Goal: Task Accomplishment & Management: Manage account settings

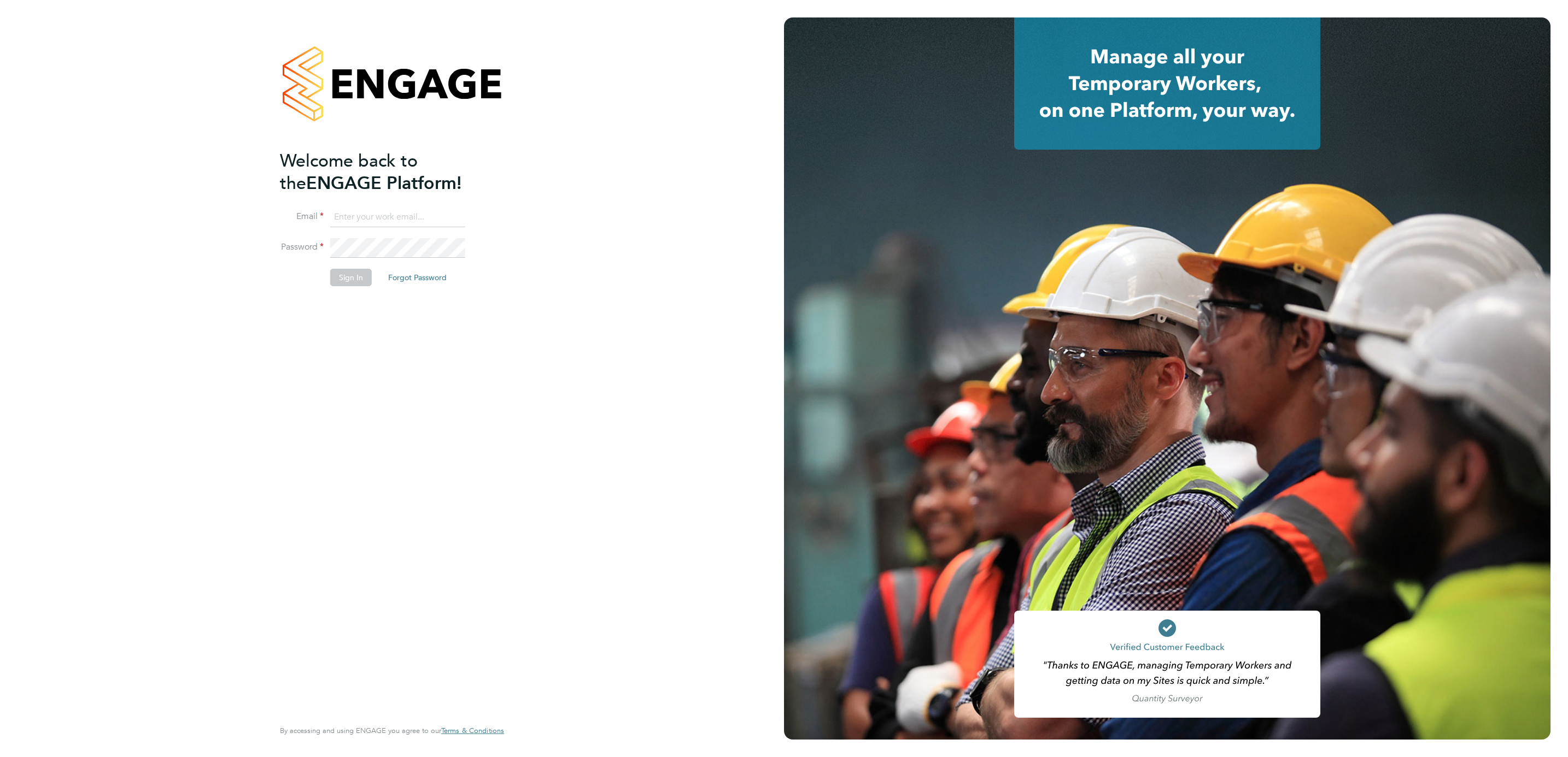
type input "[PERSON_NAME][EMAIL_ADDRESS][DOMAIN_NAME]"
click at [354, 283] on button "Sign In" at bounding box center [351, 277] width 42 height 18
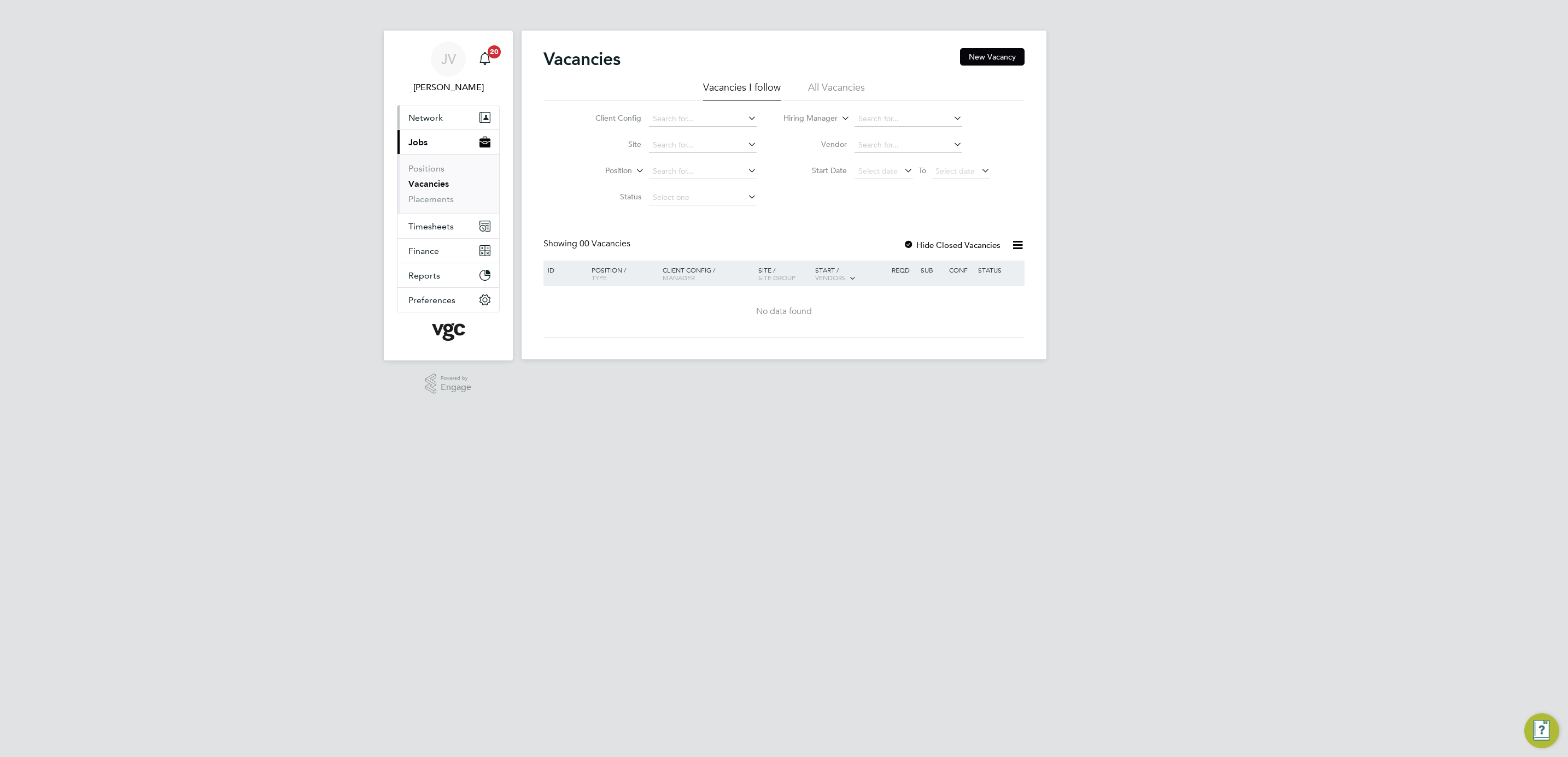
click at [425, 119] on span "Network" at bounding box center [425, 117] width 35 height 10
click at [431, 187] on link "Workers" at bounding box center [425, 189] width 33 height 10
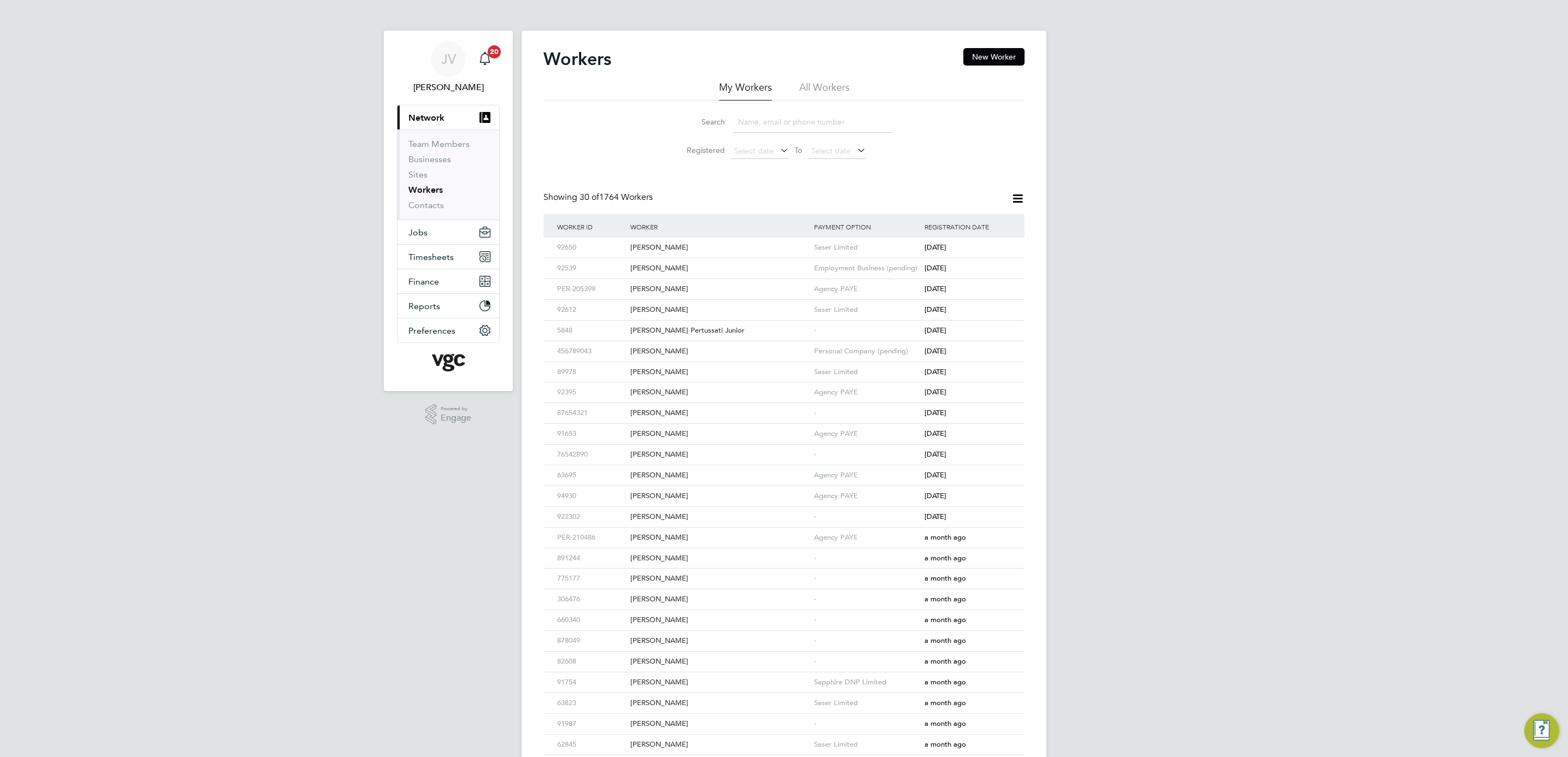
click at [748, 125] on input at bounding box center [812, 122] width 159 height 22
paste input "[PERSON_NAME]"
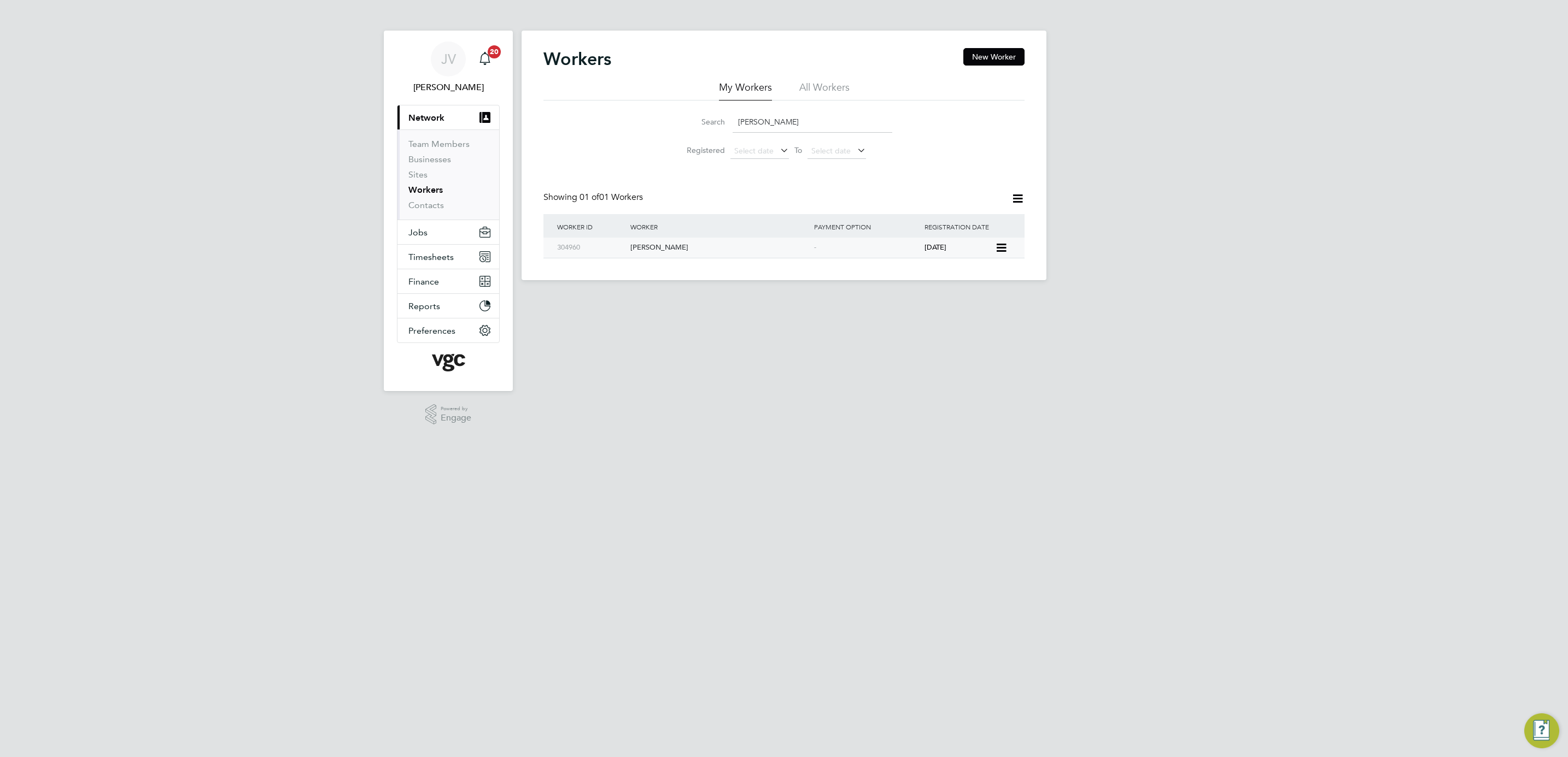
click at [789, 253] on div "[PERSON_NAME]" at bounding box center [719, 248] width 183 height 20
drag, startPoint x: 797, startPoint y: 125, endPoint x: 635, endPoint y: 118, distance: 162.2
click at [635, 118] on div "Search Gurjant Singh Registered Select date To Select date" at bounding box center [784, 132] width 481 height 64
paste input "Narinder Kumar"
type input "Narinder Kumar"
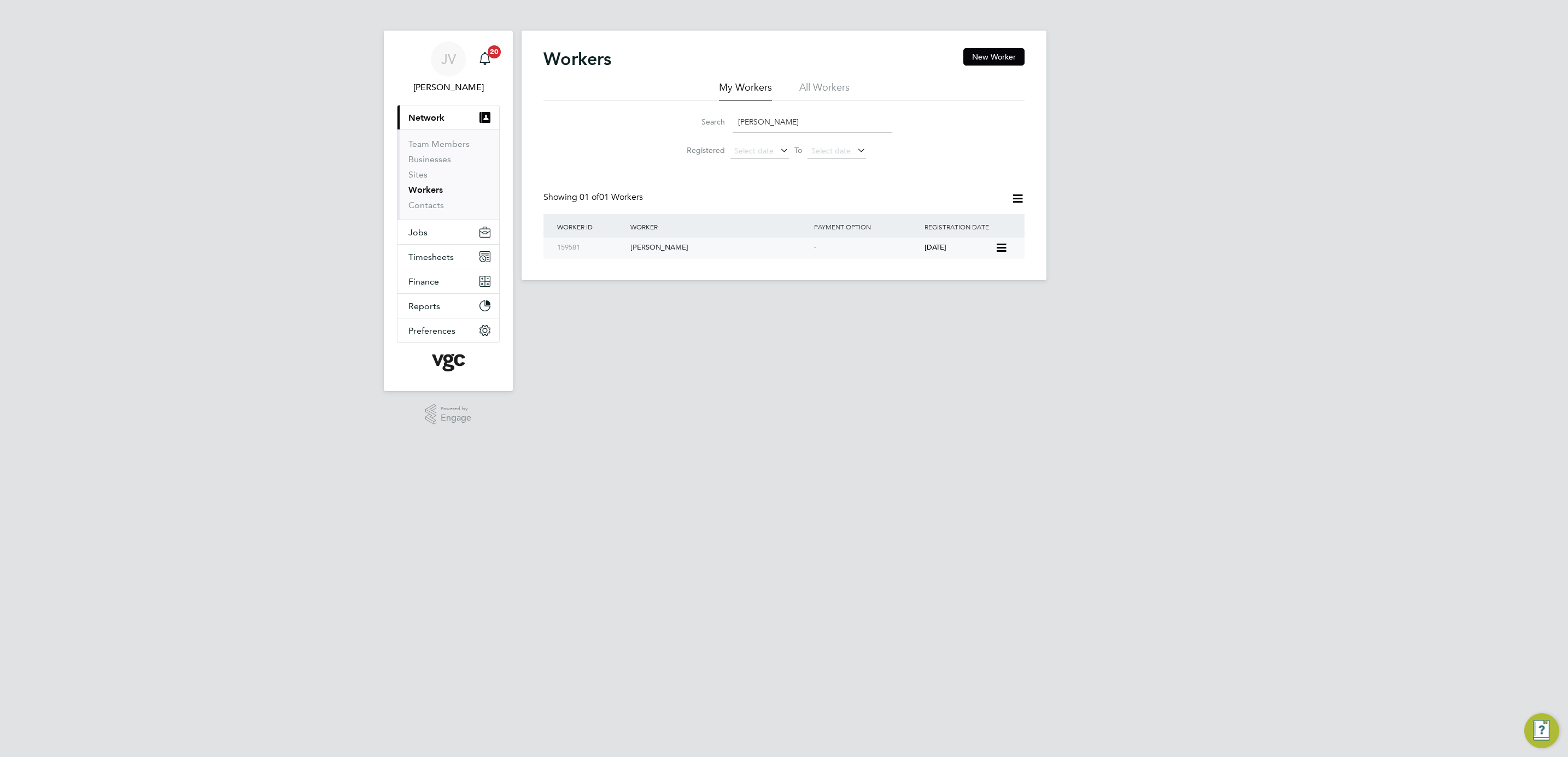
click at [646, 248] on div "Narinder Kumar" at bounding box center [719, 248] width 183 height 20
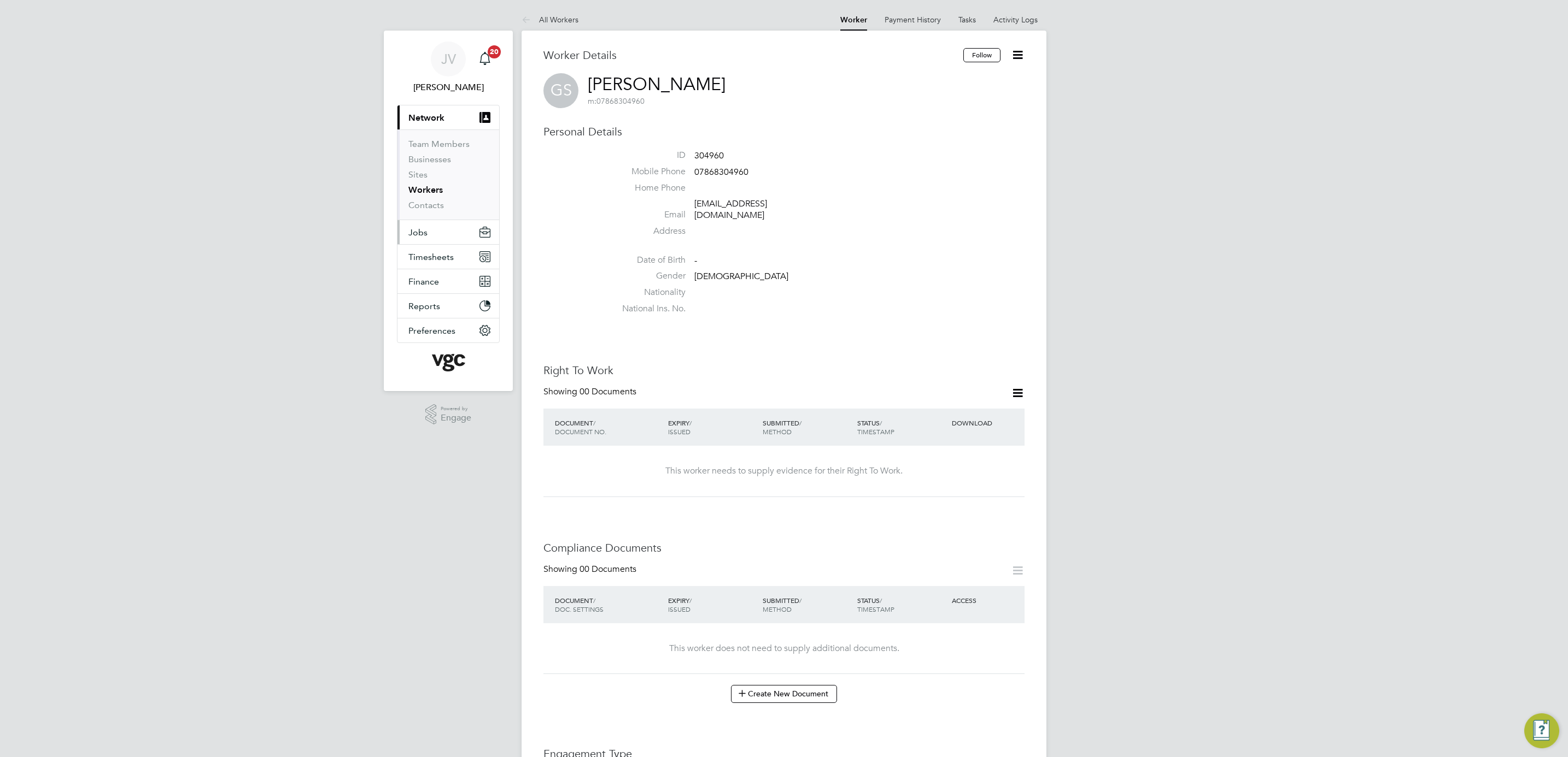
click at [417, 234] on span "Jobs" at bounding box center [418, 232] width 19 height 10
click at [435, 199] on link "Placements" at bounding box center [431, 199] width 45 height 10
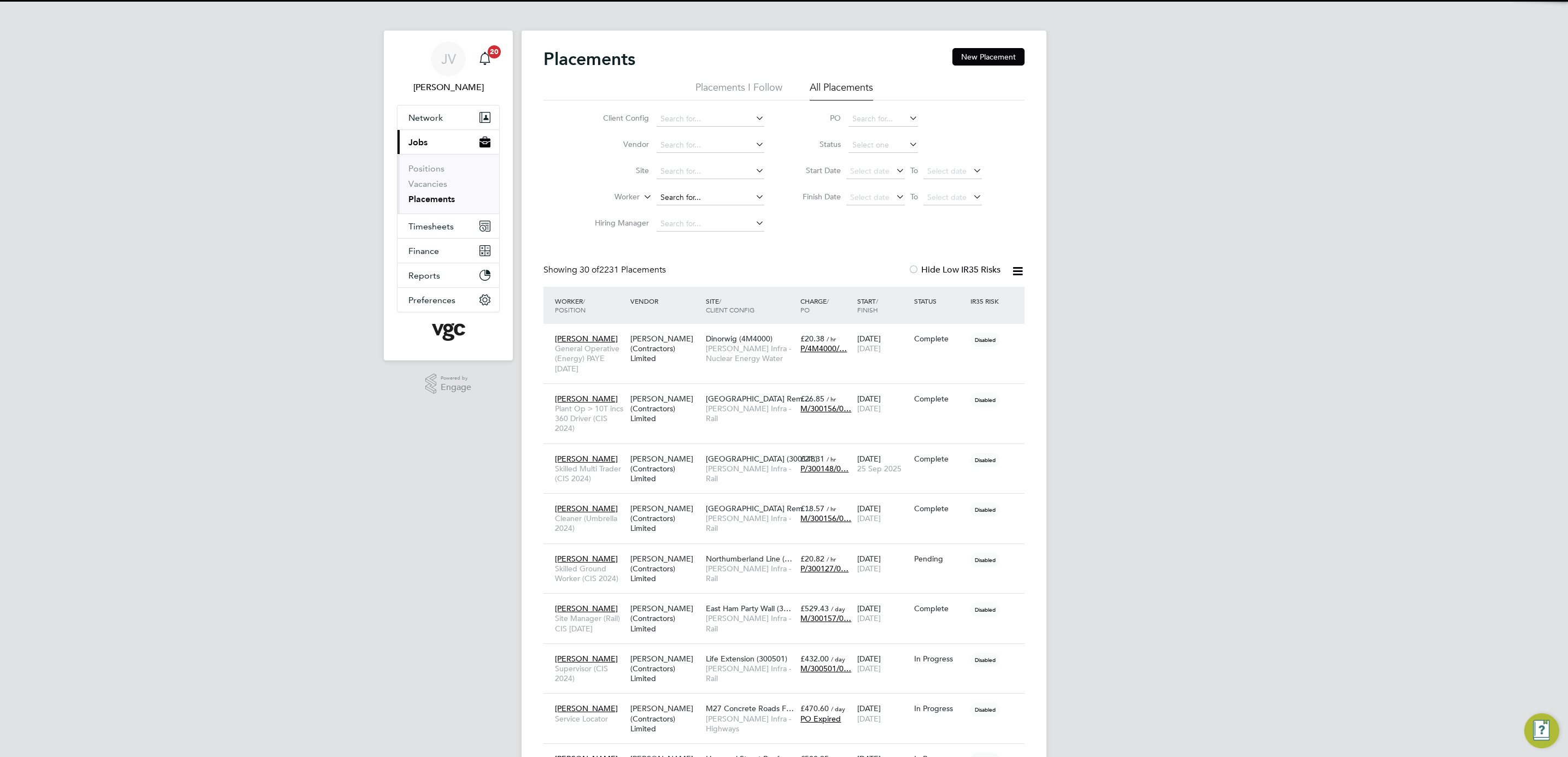
click at [667, 196] on input at bounding box center [710, 198] width 108 height 15
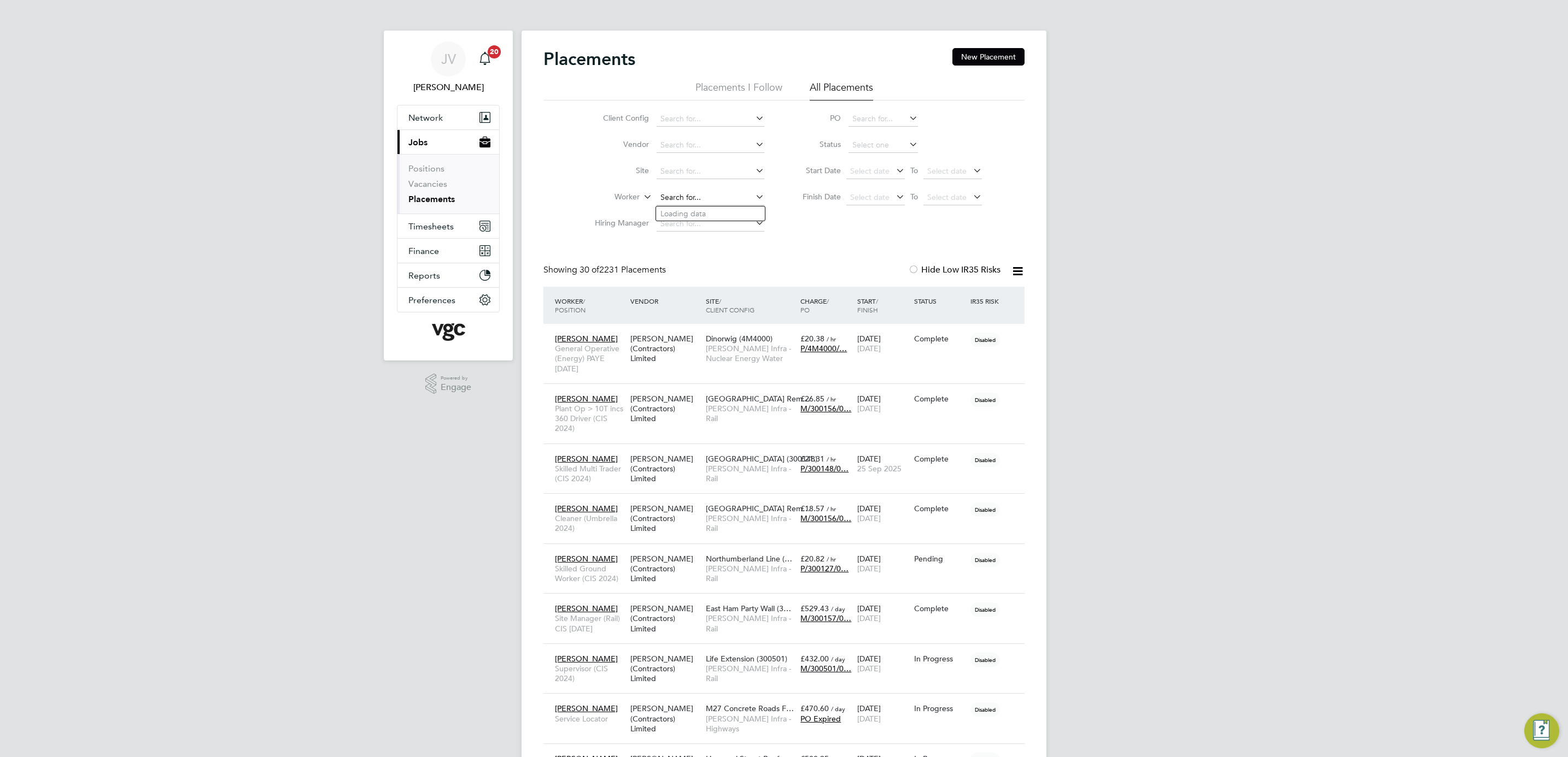
paste input "Gurjant Singh"
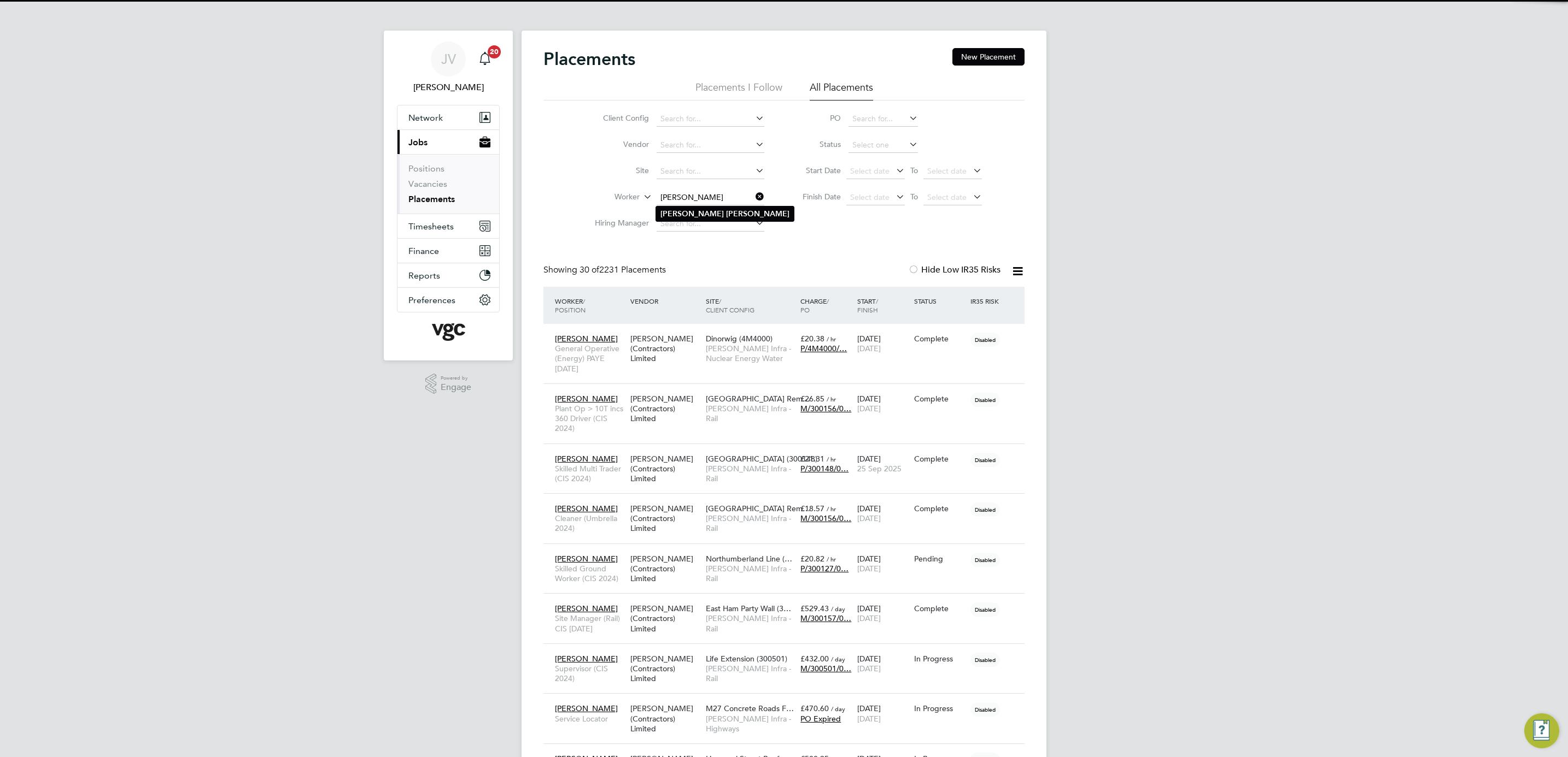
type input "Gurjant Singh"
click at [726, 209] on b "Singh" at bounding box center [757, 214] width 63 height 9
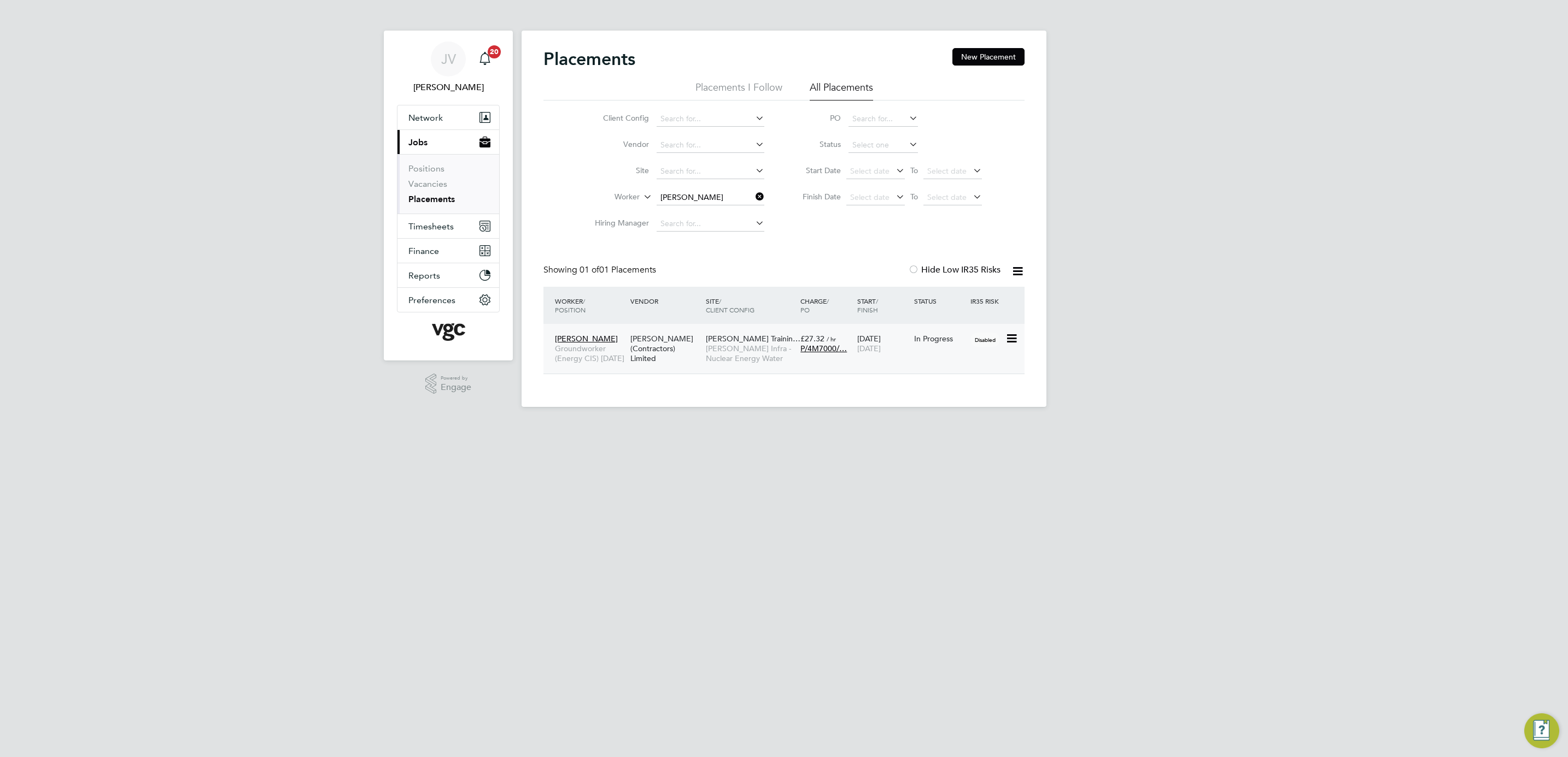
click at [814, 363] on div "Gurjant Singh Groundworker (Energy CIS) Apr 25 V.G.Clements (Contractors) Limit…" at bounding box center [784, 349] width 481 height 50
click at [892, 357] on div "04 Aug 2025 04 Aug 2026" at bounding box center [883, 343] width 57 height 31
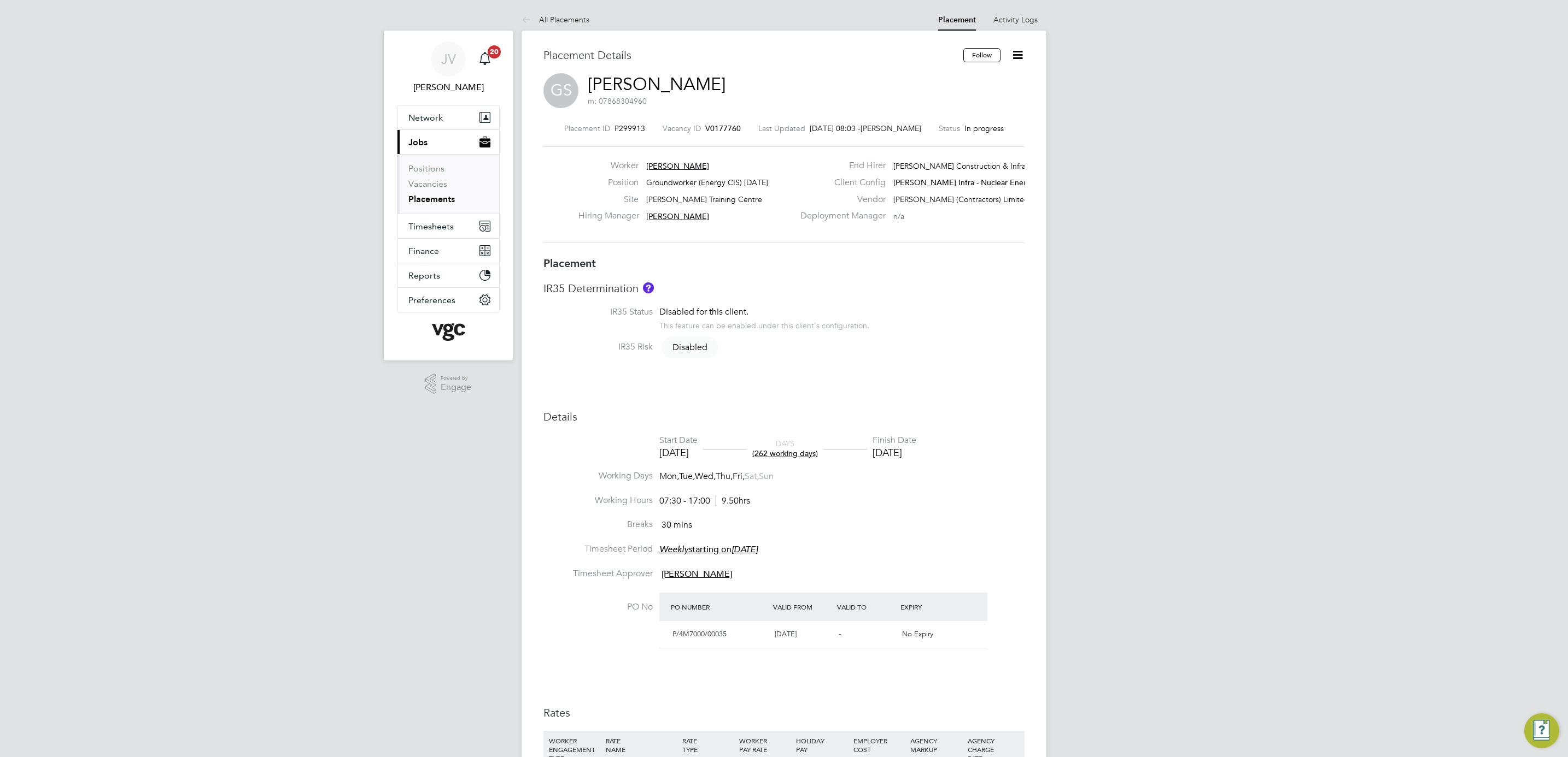
click at [1014, 59] on icon at bounding box center [1018, 55] width 14 height 14
click at [957, 79] on li "Edit Placement e" at bounding box center [965, 81] width 112 height 15
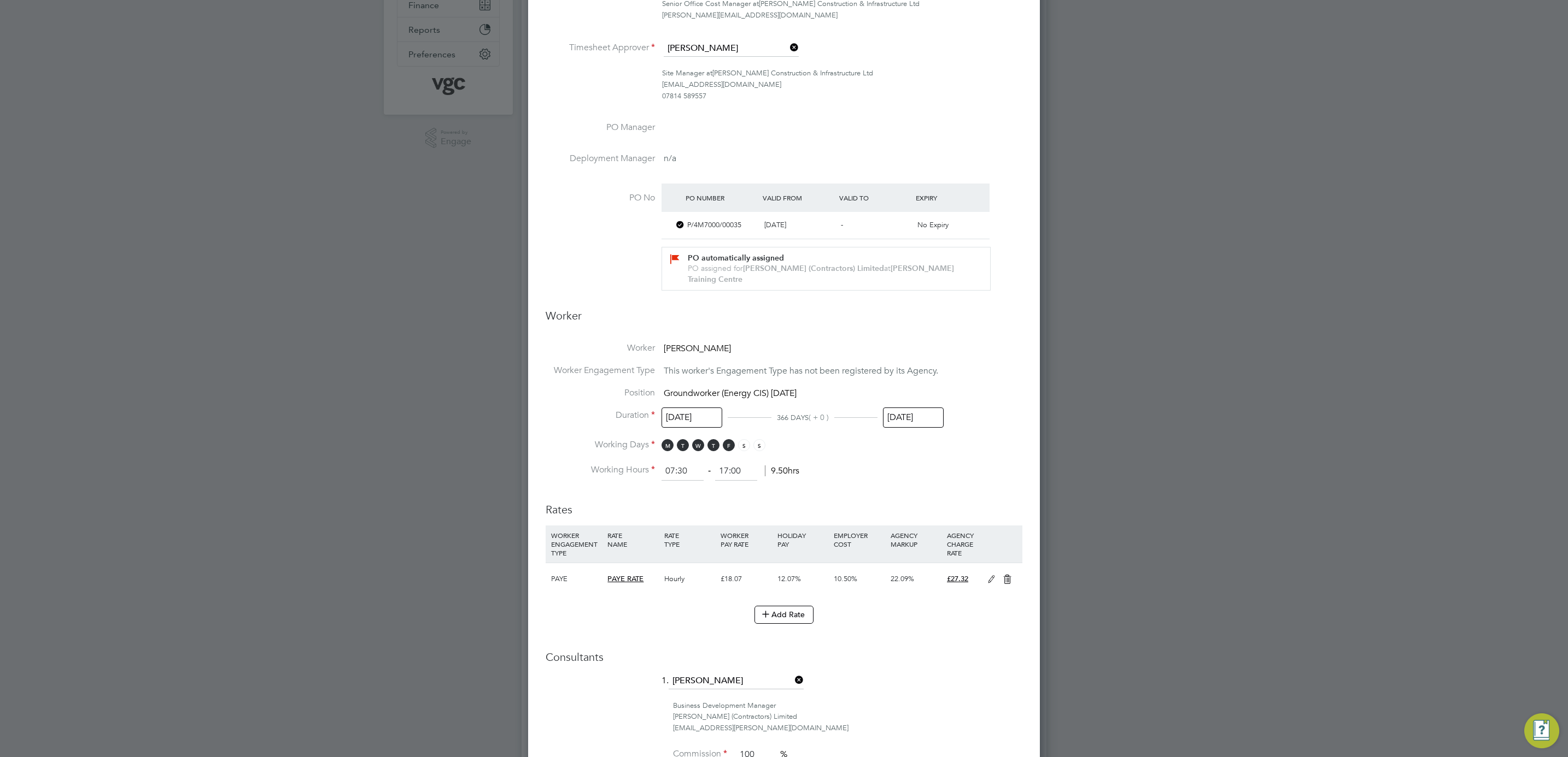
click at [912, 417] on input "[DATE]" at bounding box center [913, 417] width 61 height 20
click at [982, 219] on span "2026" at bounding box center [983, 221] width 20 height 9
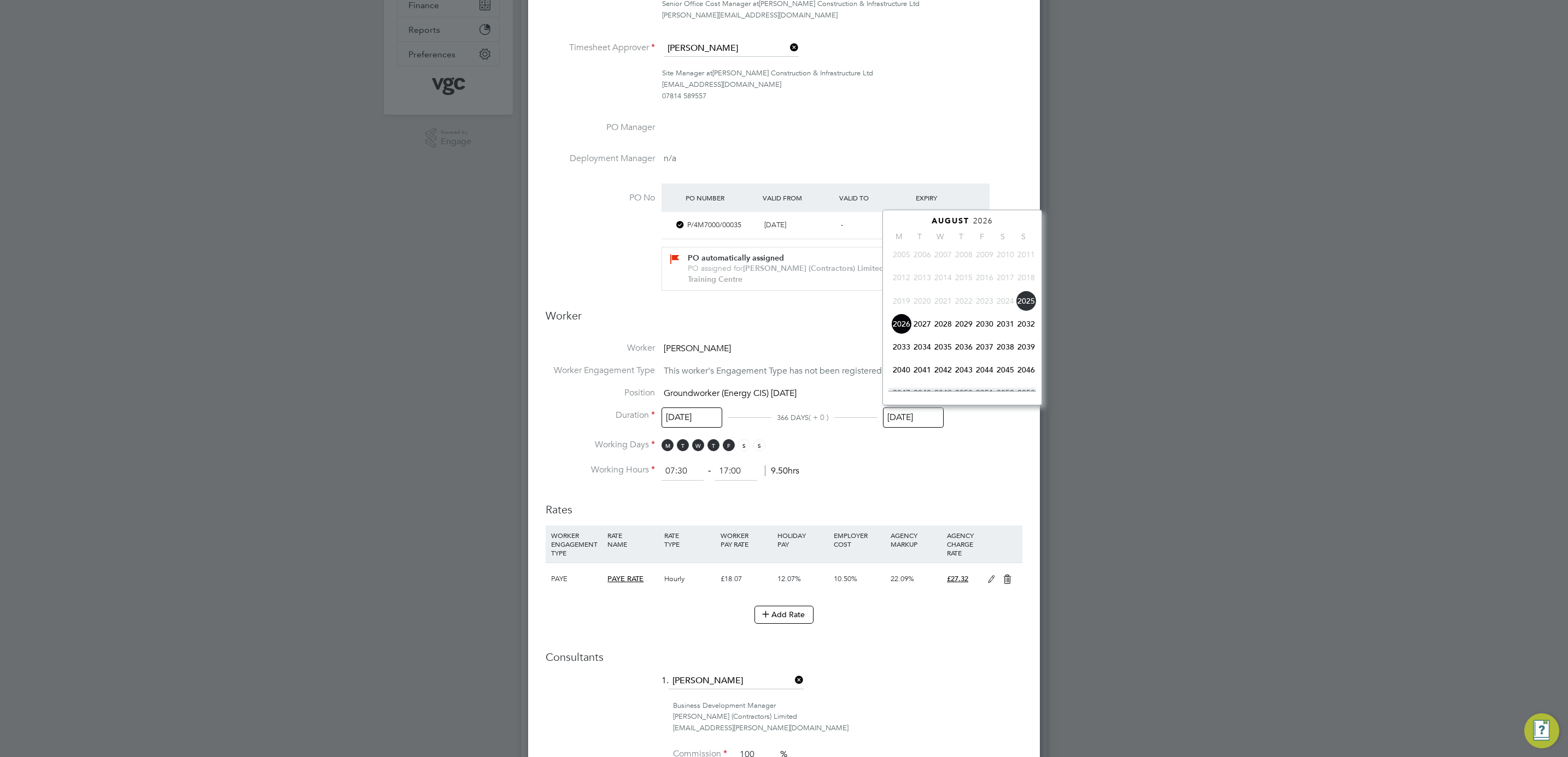
click at [1026, 306] on span "2025" at bounding box center [1026, 300] width 21 height 21
click at [1026, 341] on span "24" at bounding box center [1026, 333] width 21 height 21
type input "24 Aug 2025"
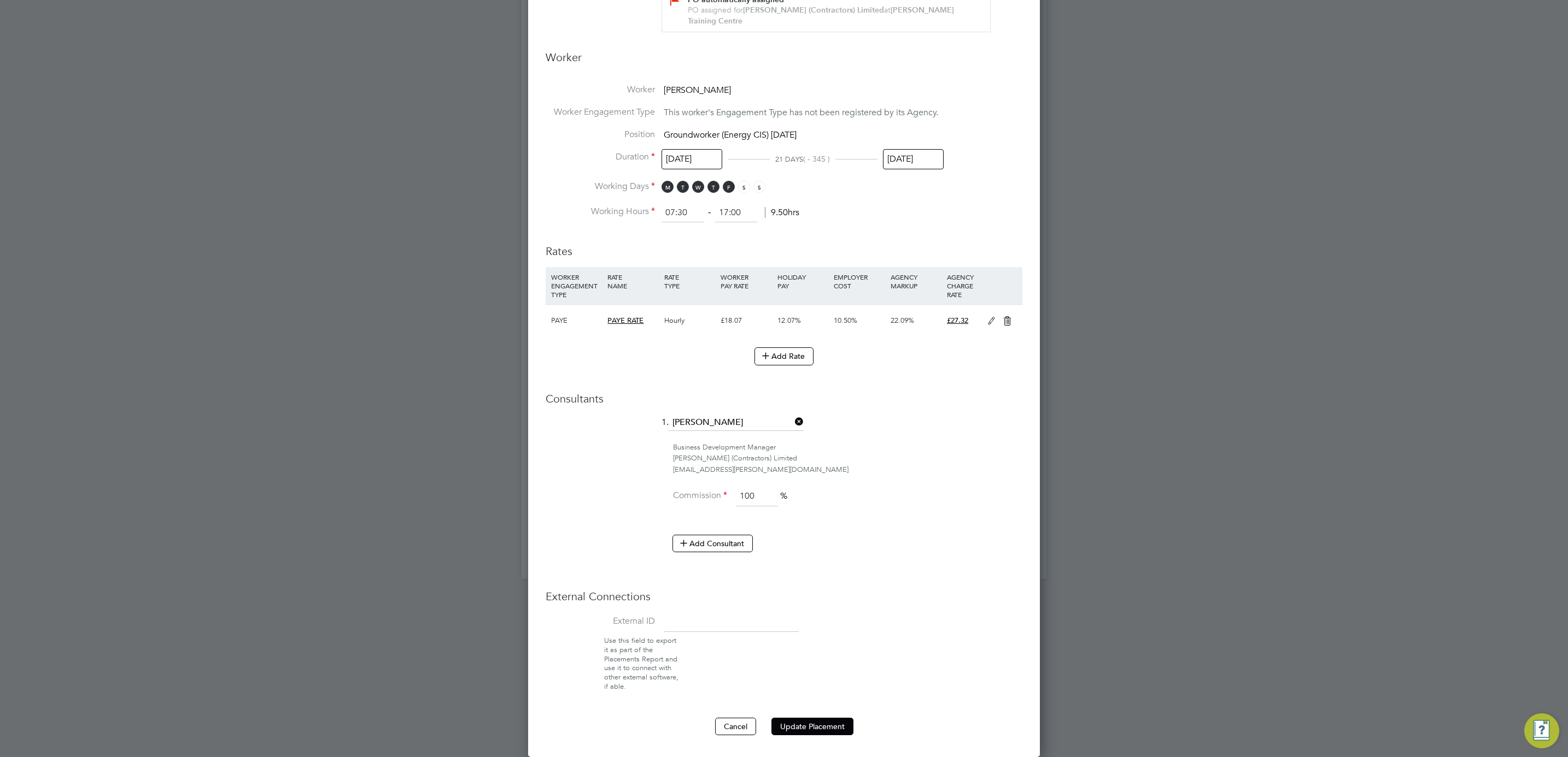
click at [821, 710] on ng-form "Deployment End Hirer Morgan Sindall Construction & Infrastructure Ltd Client Co…" at bounding box center [784, 168] width 477 height 1135
click at [817, 725] on button "Update Placement" at bounding box center [812, 726] width 82 height 18
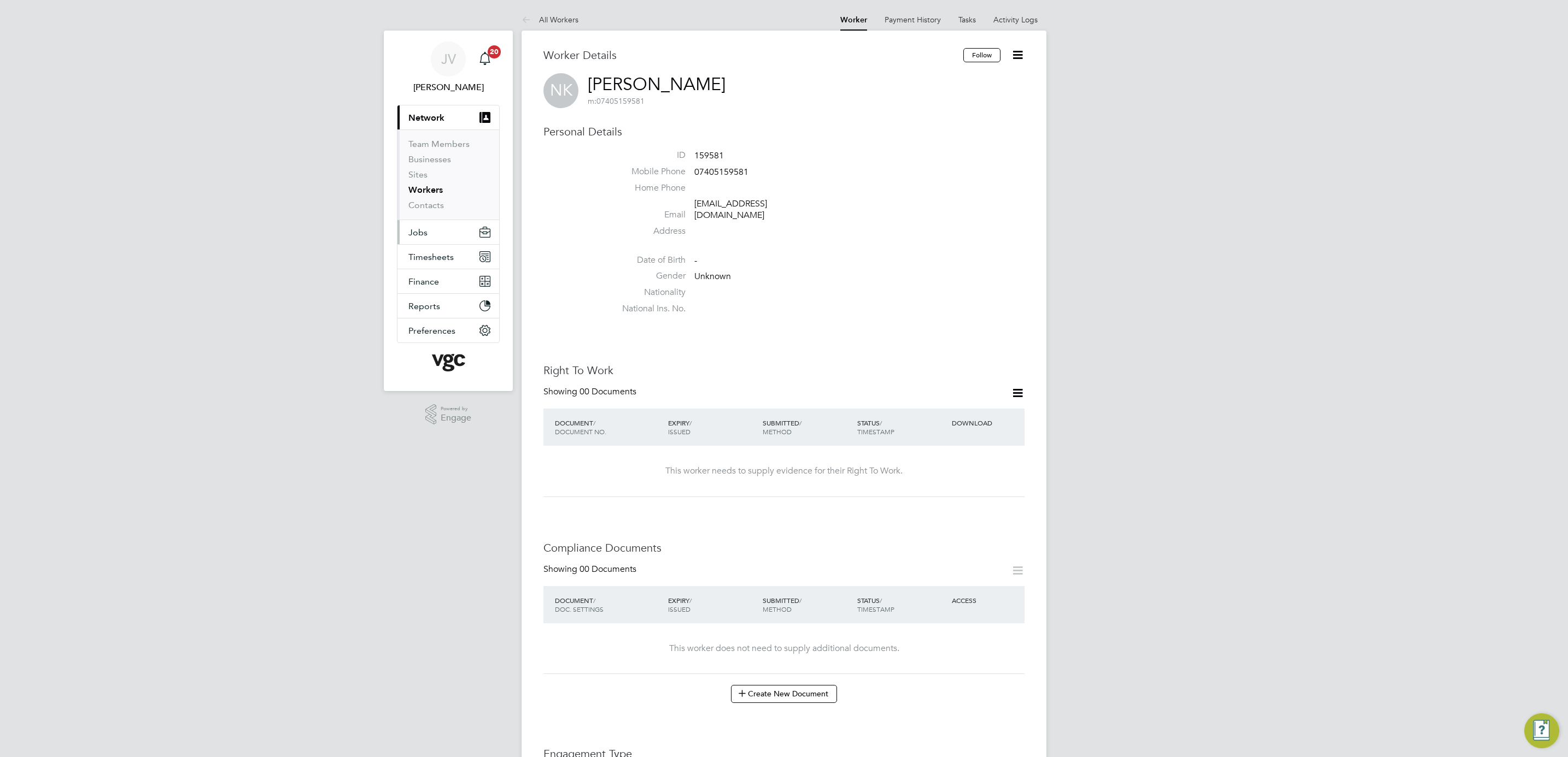
click at [430, 233] on button "Jobs" at bounding box center [448, 232] width 102 height 24
click at [431, 200] on link "Placements" at bounding box center [431, 199] width 45 height 10
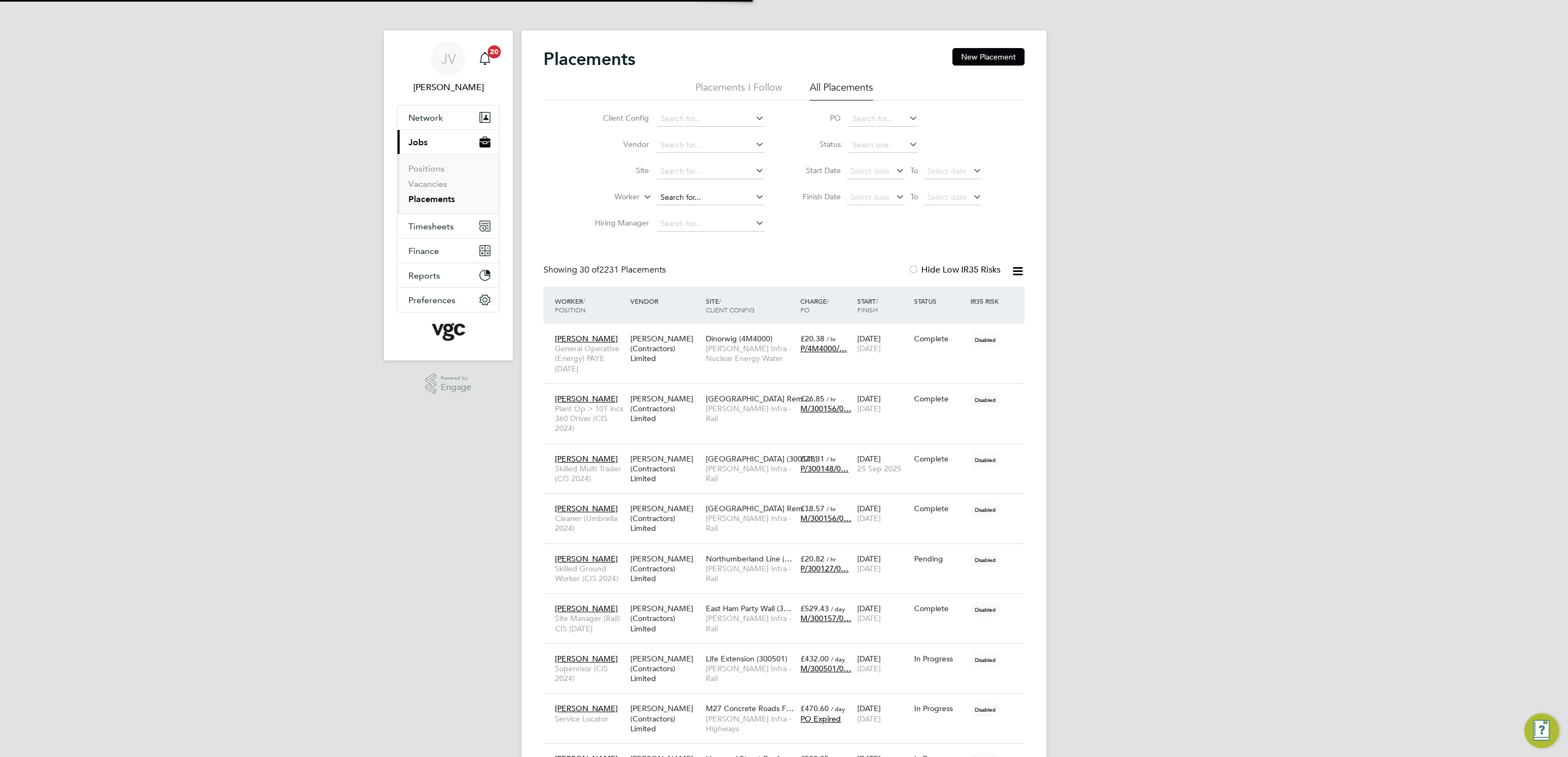
click at [681, 202] on input at bounding box center [710, 198] width 108 height 15
paste input "[PERSON_NAME]"
type input "Terence Silcott"
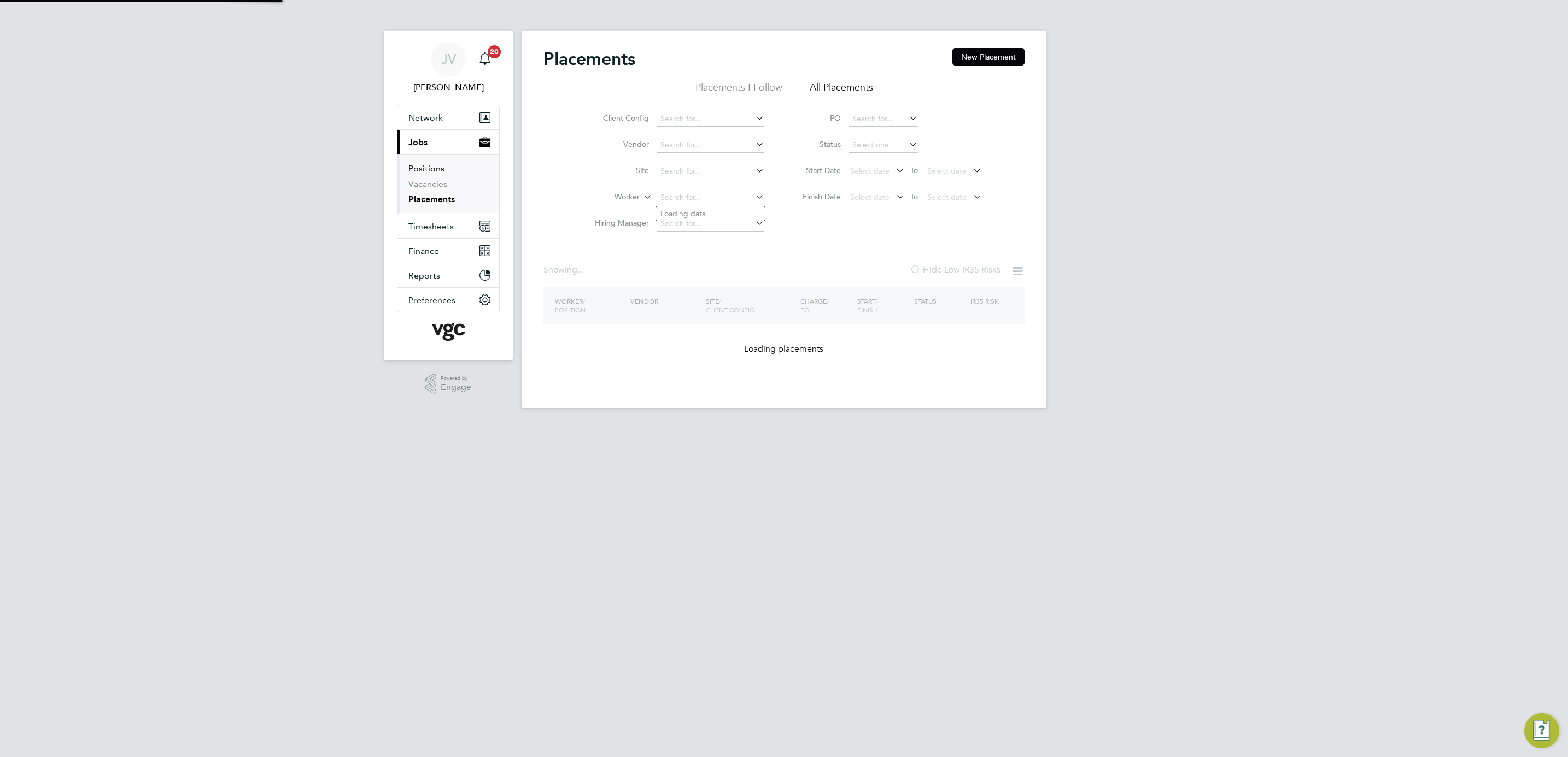
drag, startPoint x: 724, startPoint y: 197, endPoint x: 430, endPoint y: 165, distance: 295.7
click at [430, 165] on div "JV Jana Venizelou Notifications 20 Applications: Network Team Members Businesse…" at bounding box center [784, 213] width 1568 height 426
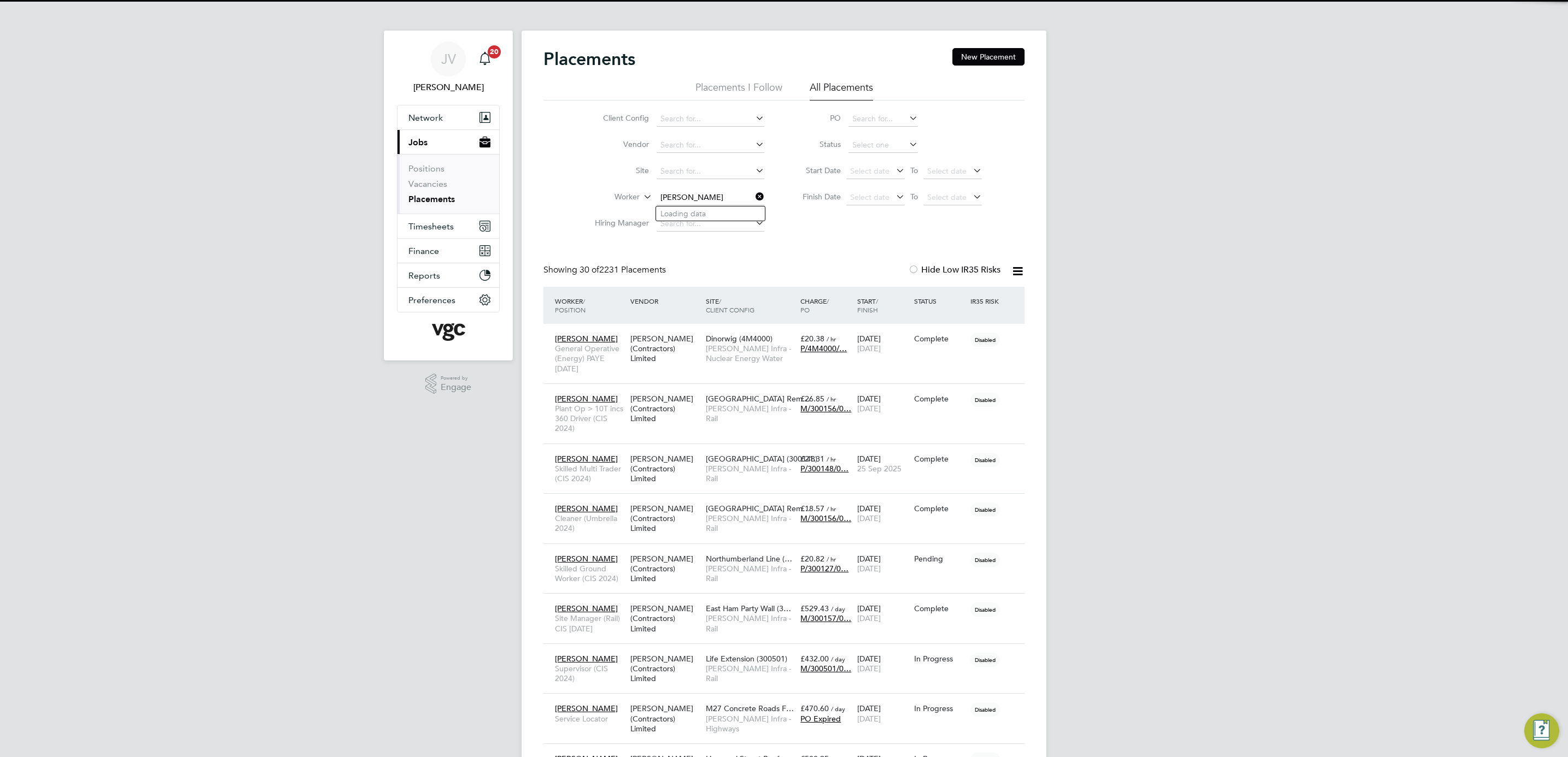
type input "[PERSON_NAME]"
click at [691, 196] on input at bounding box center [710, 198] width 108 height 15
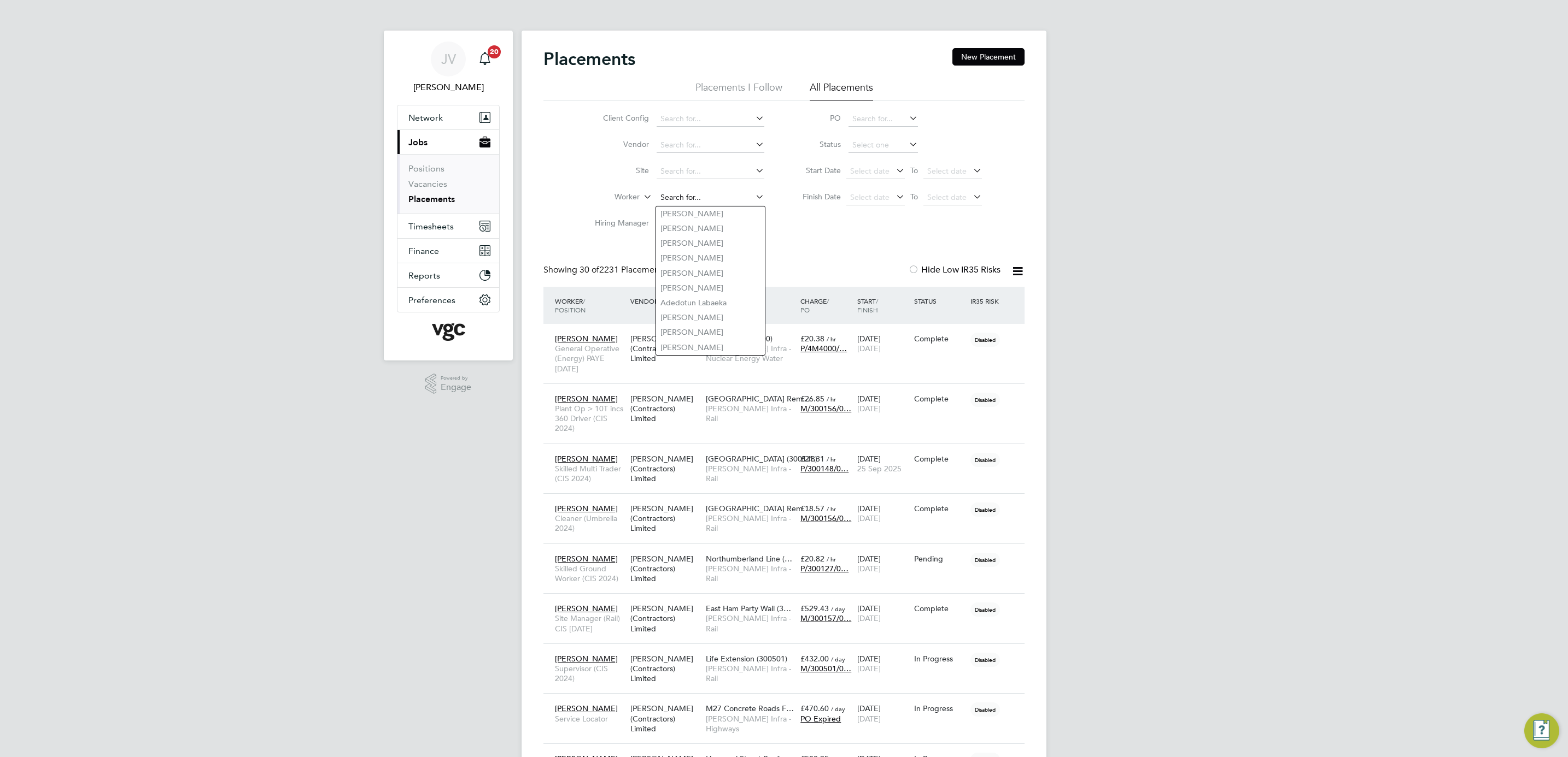
paste input "[PERSON_NAME]"
type input "[PERSON_NAME]"
click at [726, 213] on b "Kumar" at bounding box center [757, 214] width 63 height 9
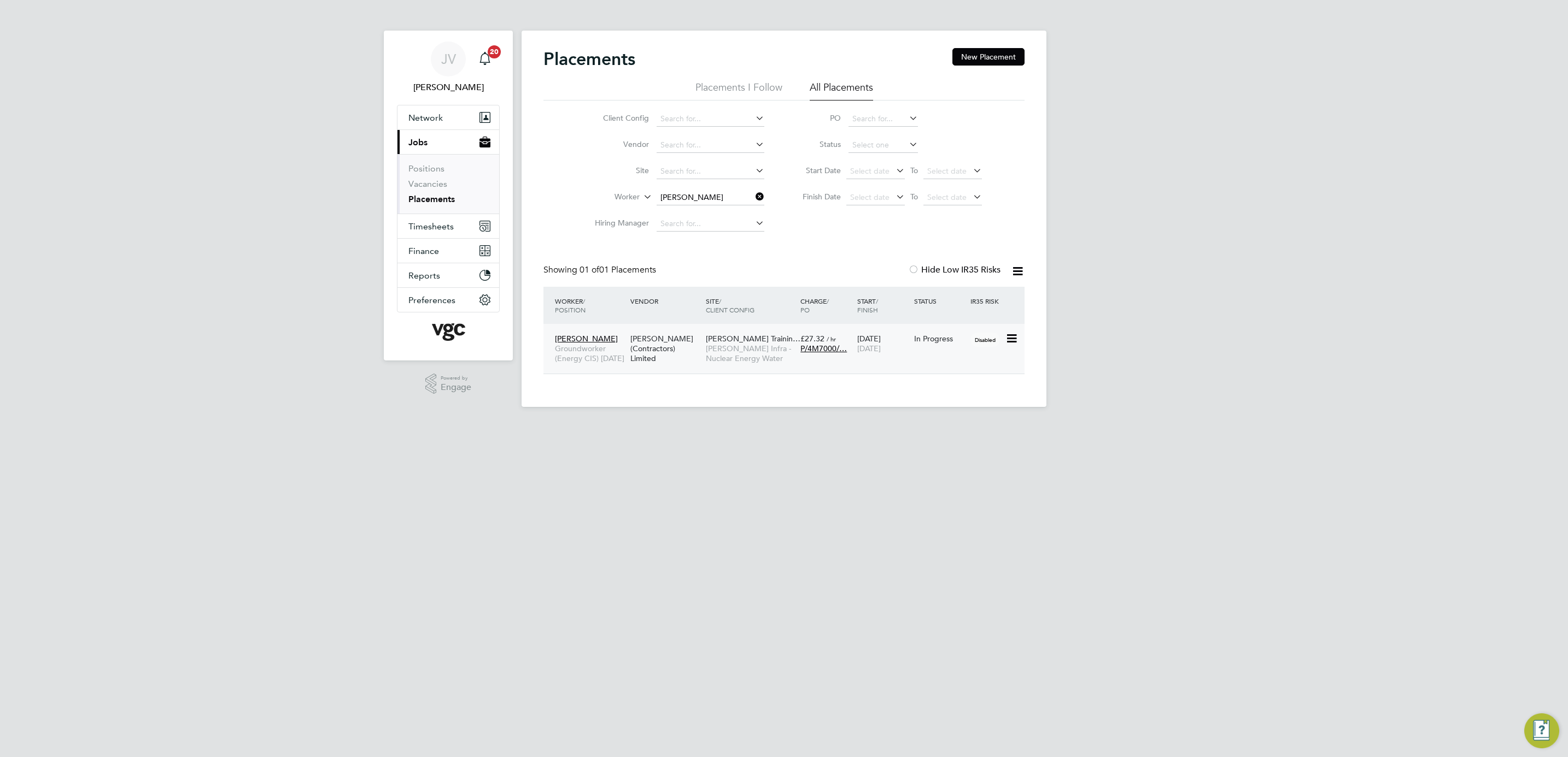
click at [881, 350] on span "[DATE]" at bounding box center [868, 348] width 24 height 10
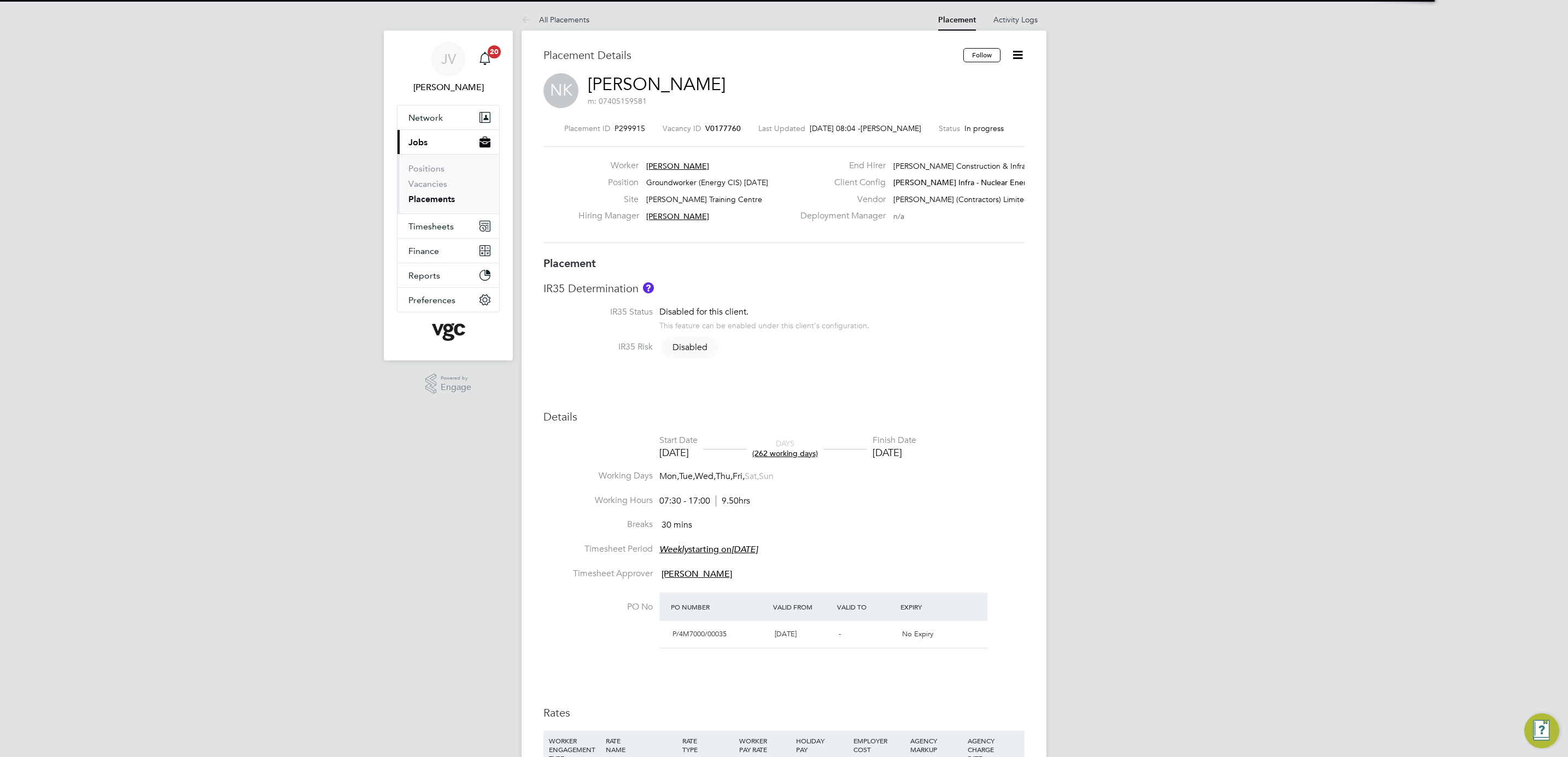
click at [1012, 59] on icon at bounding box center [1018, 55] width 14 height 14
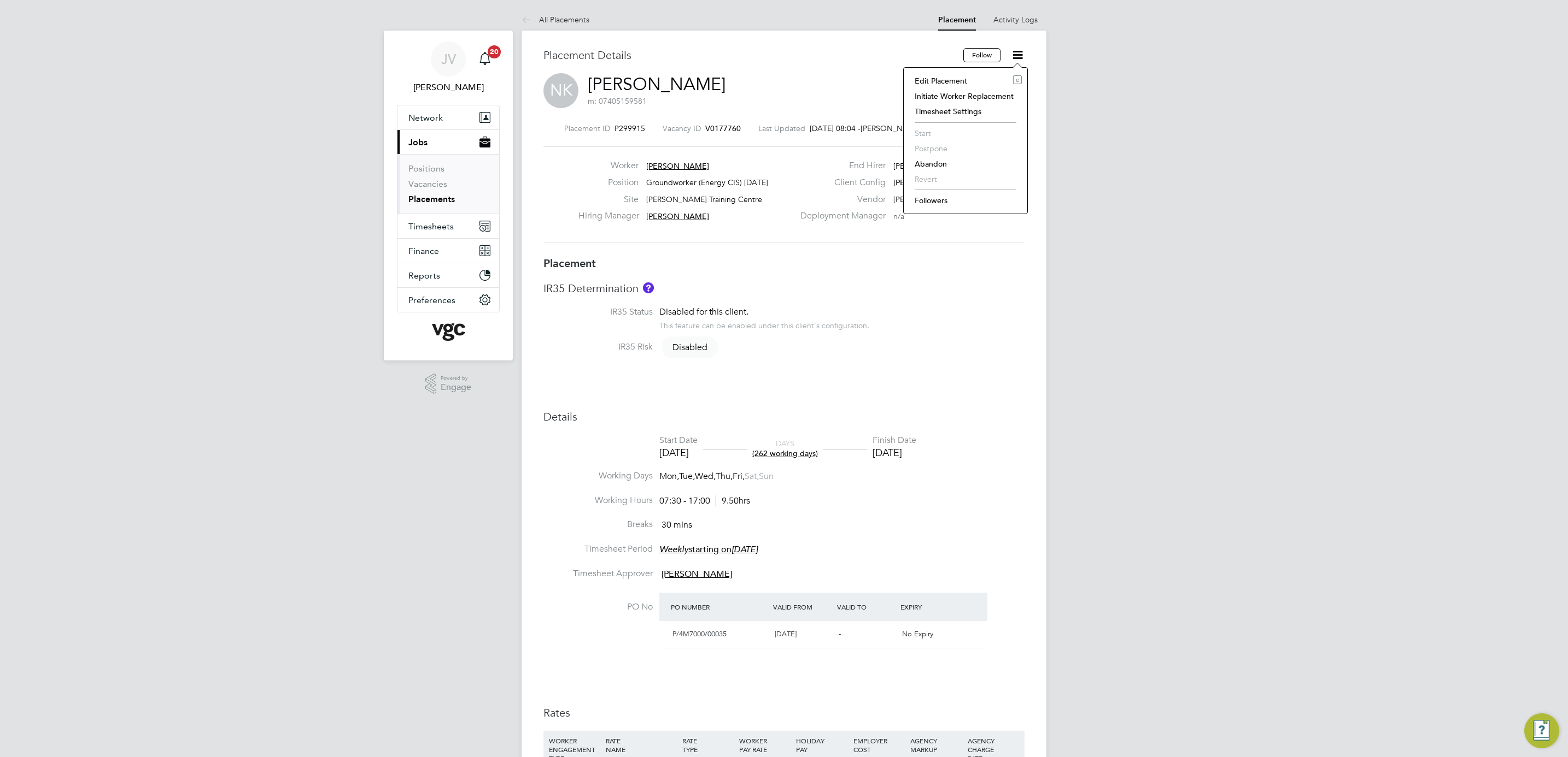
click at [968, 79] on li "Edit Placement e" at bounding box center [965, 81] width 112 height 15
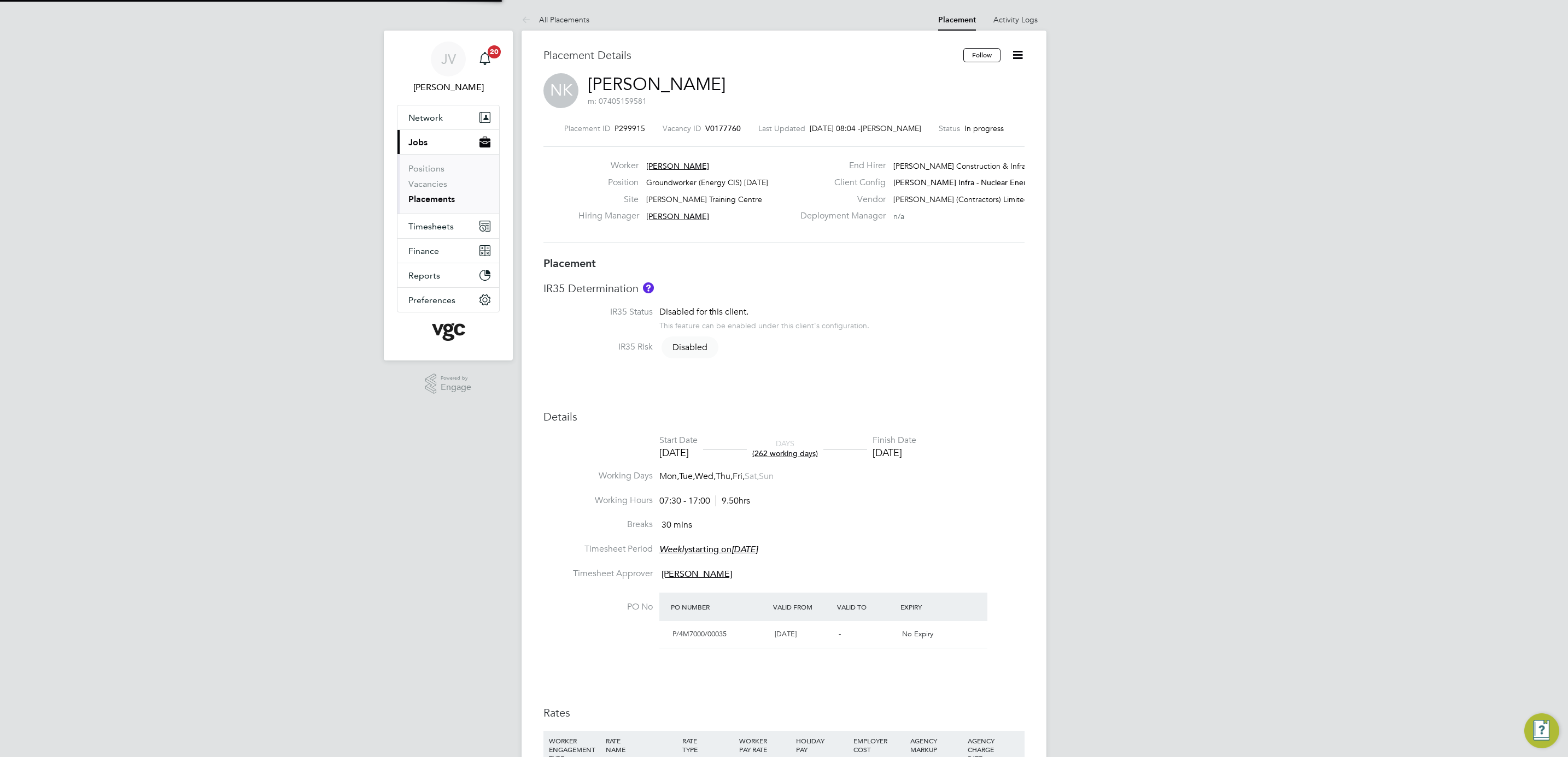
type input "[PERSON_NAME]"
type input "[DATE]"
type input "07:30"
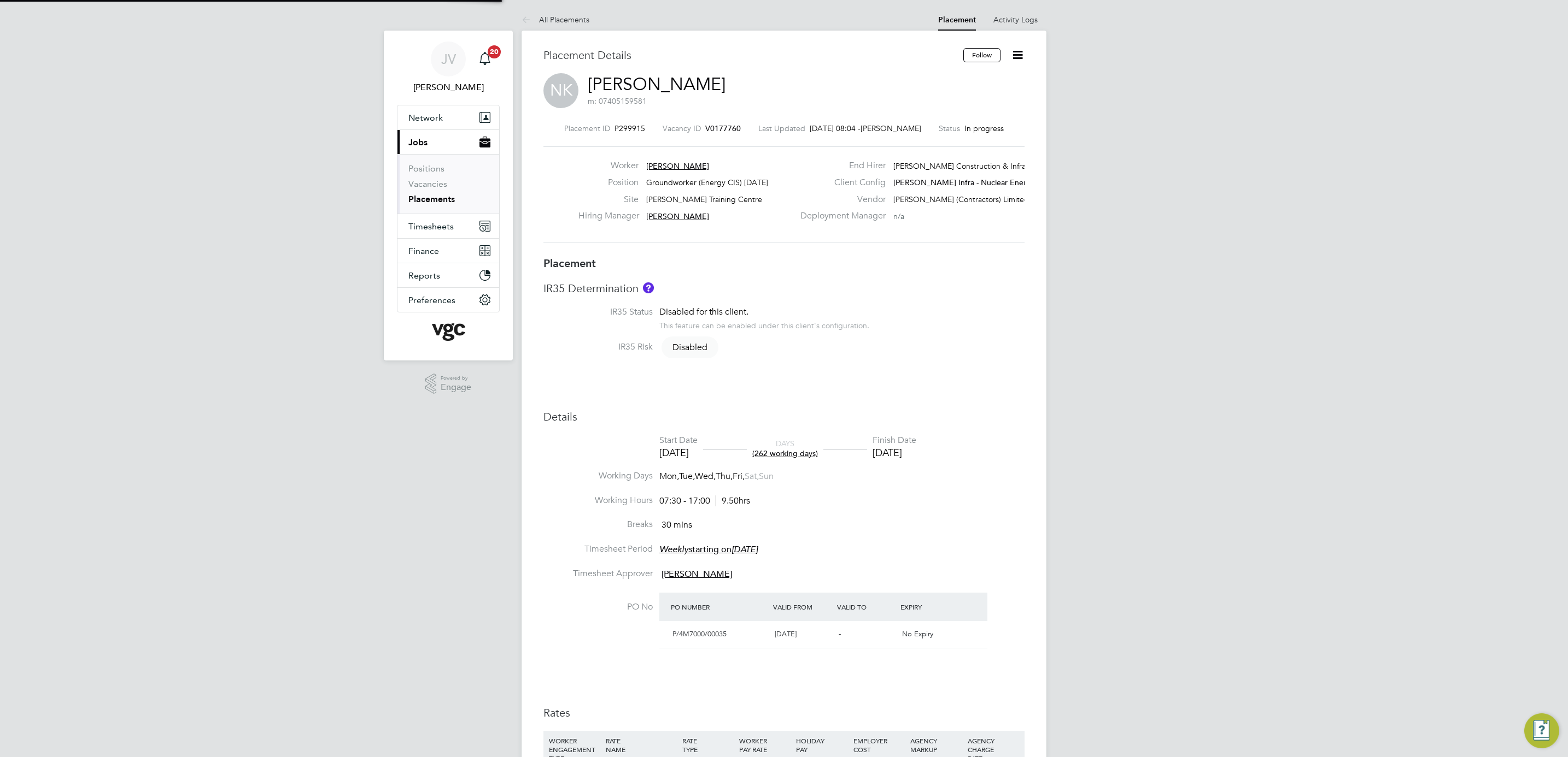
type input "17:00"
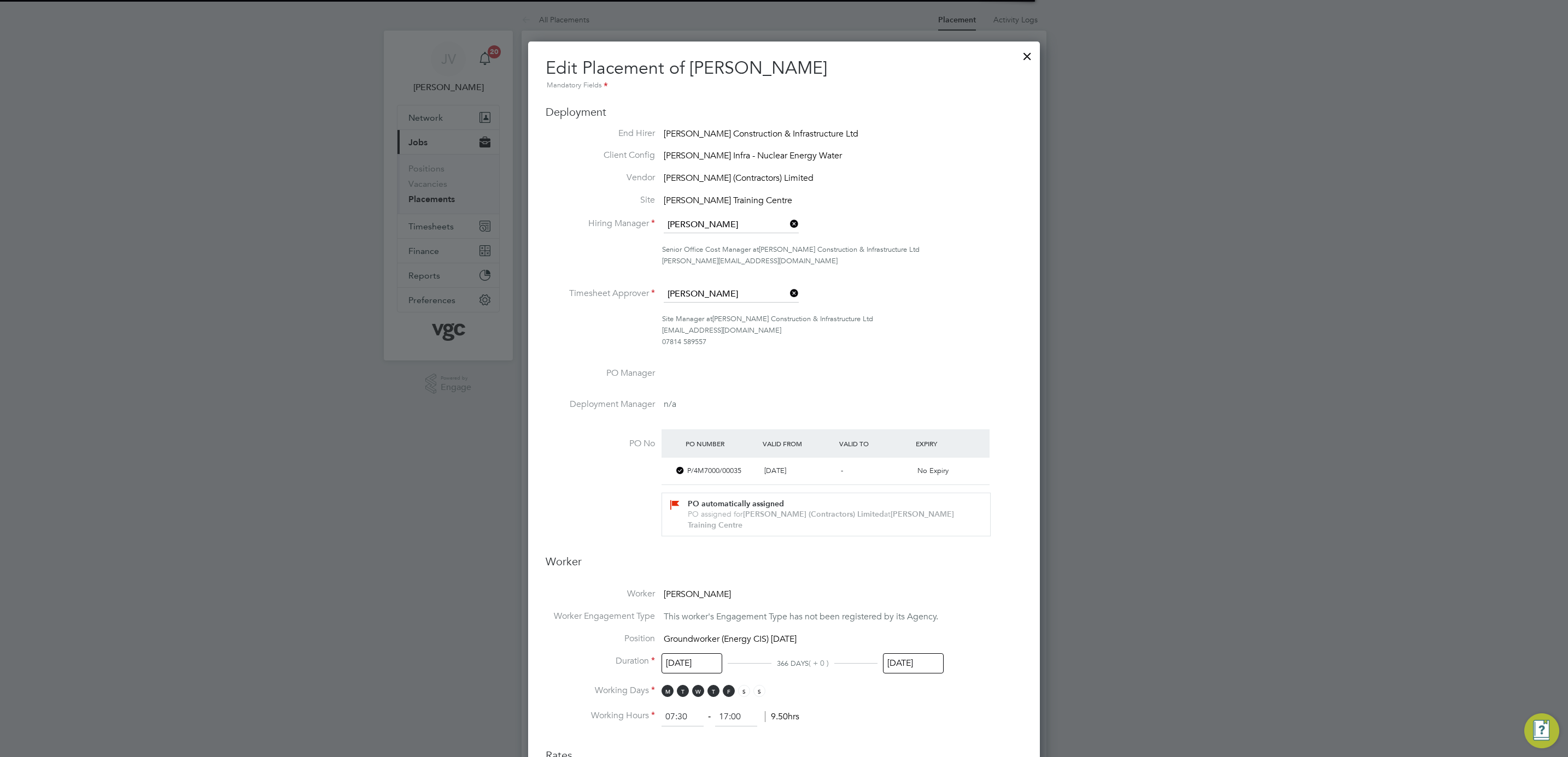
scroll to position [5, 5]
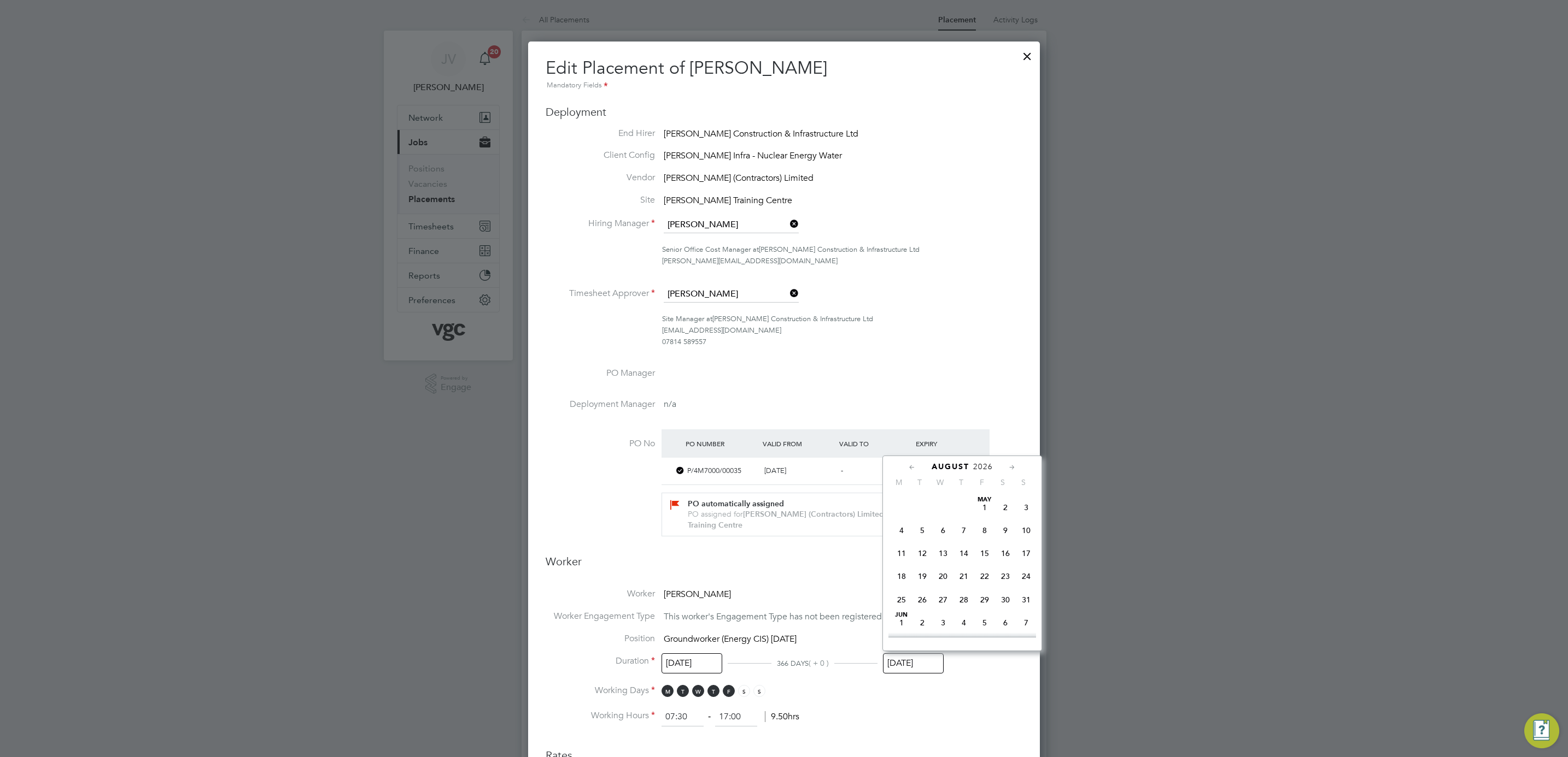
click at [919, 664] on input "[DATE]" at bounding box center [913, 664] width 61 height 20
click at [981, 469] on span "2026" at bounding box center [983, 467] width 20 height 9
click at [1022, 553] on span "2025" at bounding box center [1026, 547] width 21 height 21
click at [963, 550] on span "4" at bounding box center [963, 544] width 21 height 21
type input "[DATE]"
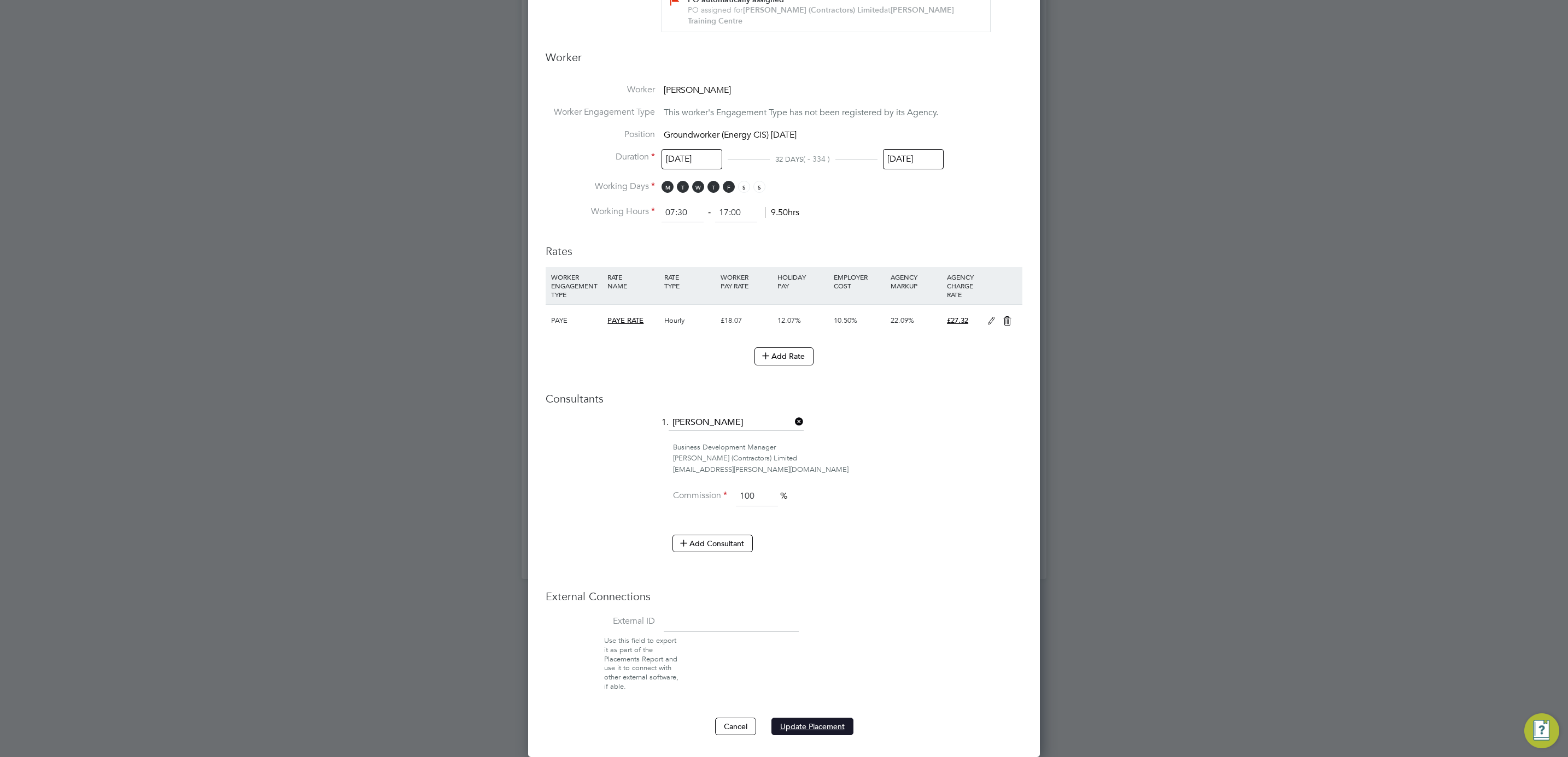
click at [835, 727] on button "Update Placement" at bounding box center [812, 726] width 82 height 18
